Goal: Find specific page/section

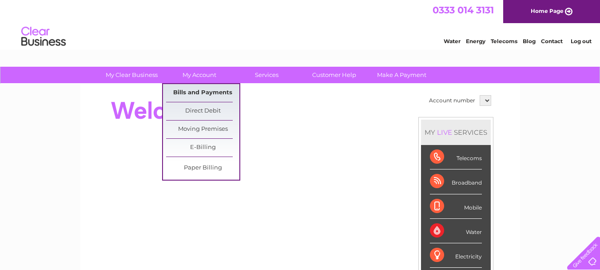
click at [193, 90] on link "Bills and Payments" at bounding box center [202, 93] width 73 height 18
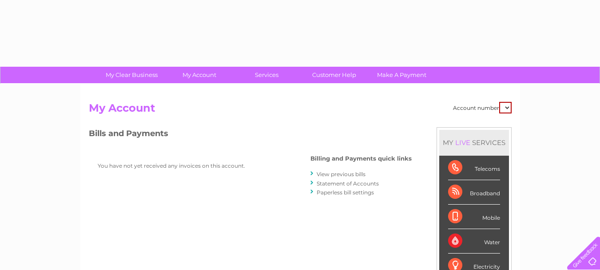
drag, startPoint x: 0, startPoint y: 0, endPoint x: 507, endPoint y: 105, distance: 517.8
click at [507, 105] on select at bounding box center [505, 108] width 12 height 12
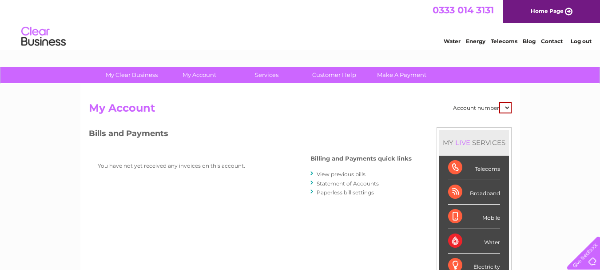
click at [507, 108] on select at bounding box center [505, 108] width 12 height 12
